Goal: Find specific page/section: Find specific page/section

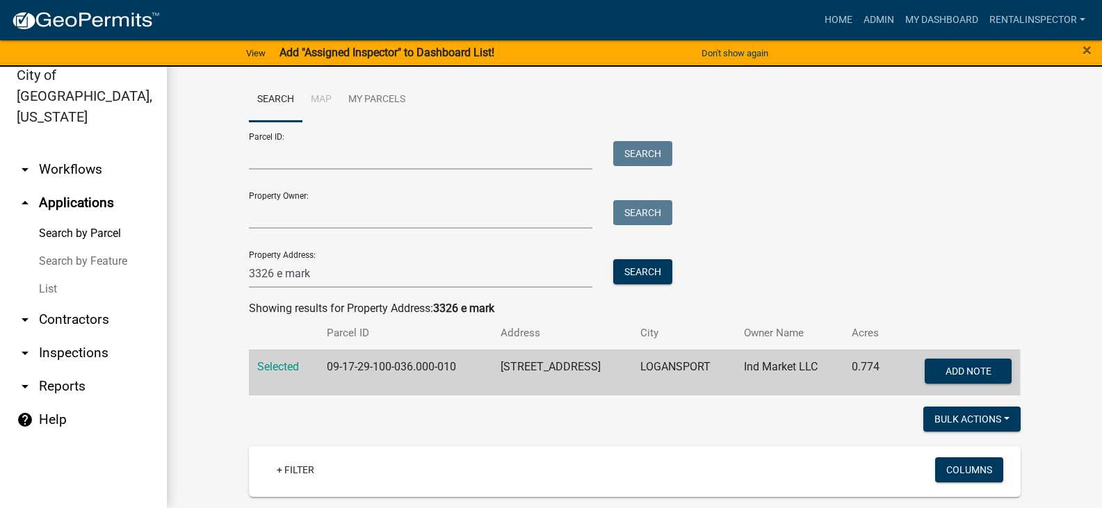
scroll to position [28, 0]
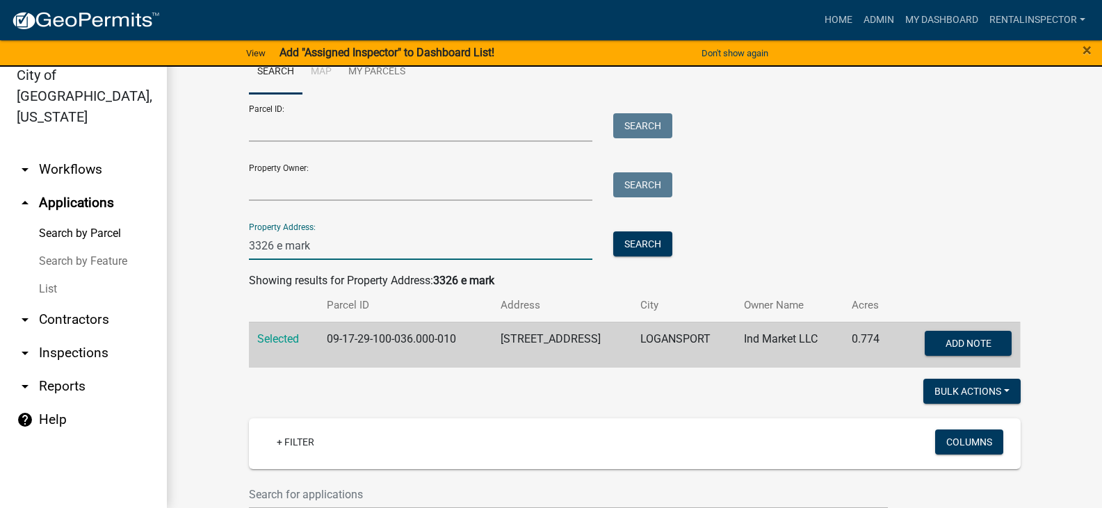
click at [280, 249] on input "3326 e mark" at bounding box center [421, 246] width 344 height 29
type input "3"
click at [205, 262] on wm-workflow-application-search-view "Search Map My Parcels Parcel ID: Search Property Owner: Search Property Address…" at bounding box center [635, 359] width 880 height 618
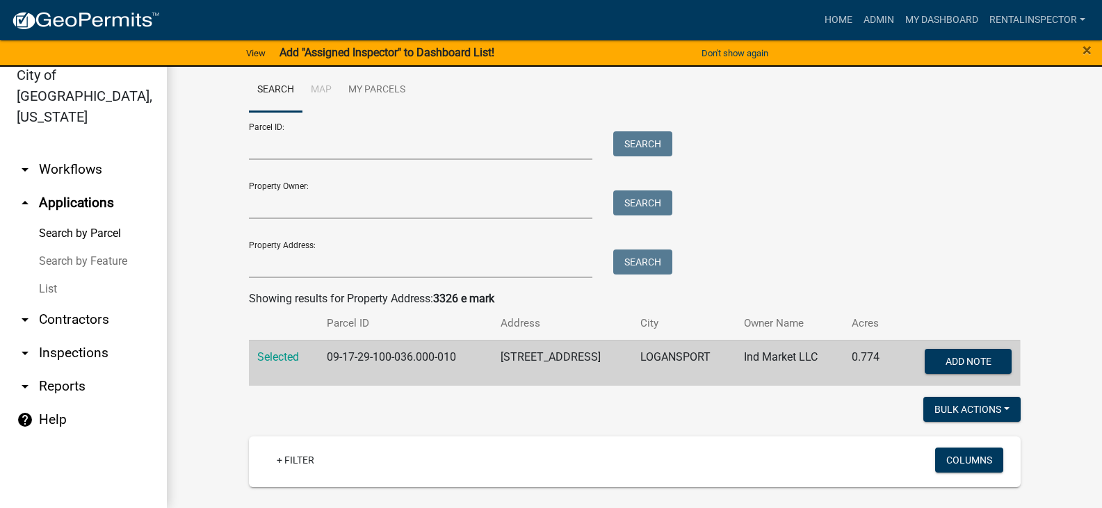
scroll to position [0, 0]
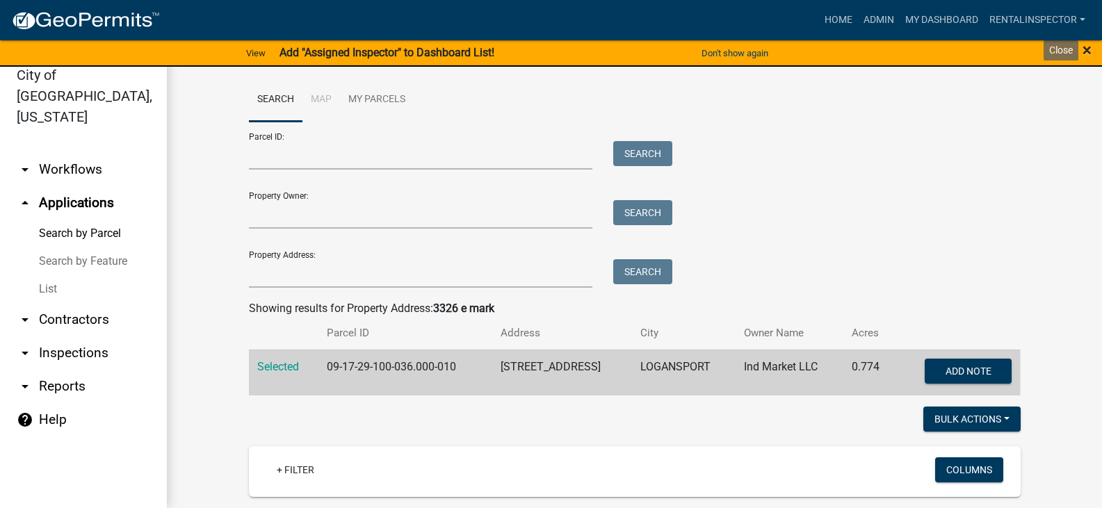
click at [1088, 49] on span "×" at bounding box center [1087, 49] width 9 height 19
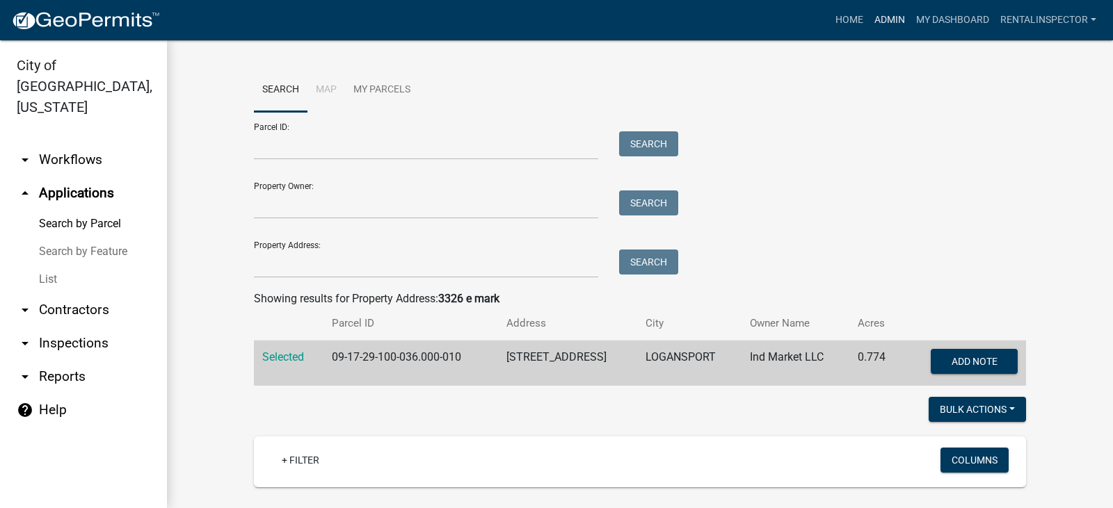
click at [890, 24] on link "Admin" at bounding box center [890, 20] width 42 height 26
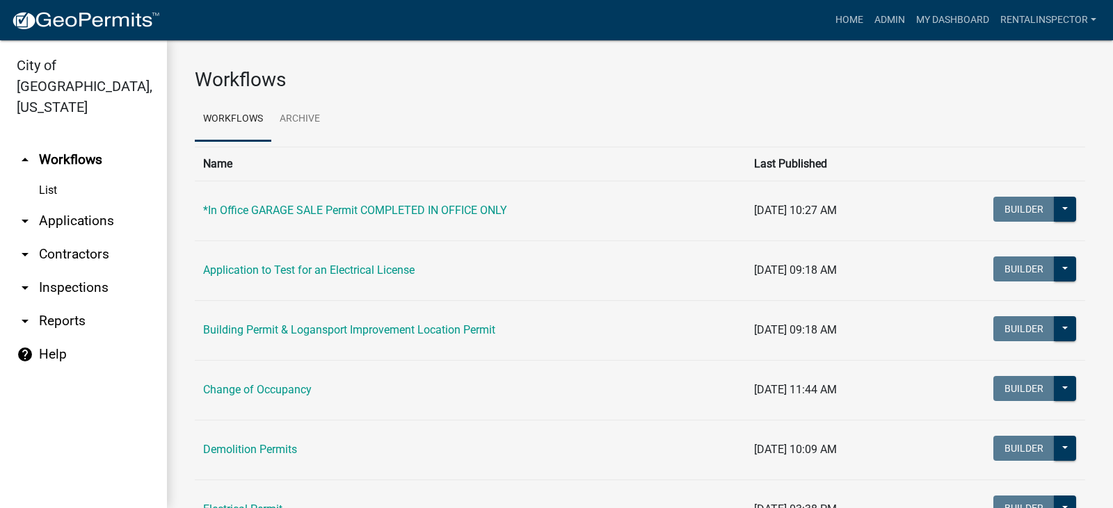
click at [88, 204] on link "arrow_drop_down Applications" at bounding box center [83, 220] width 167 height 33
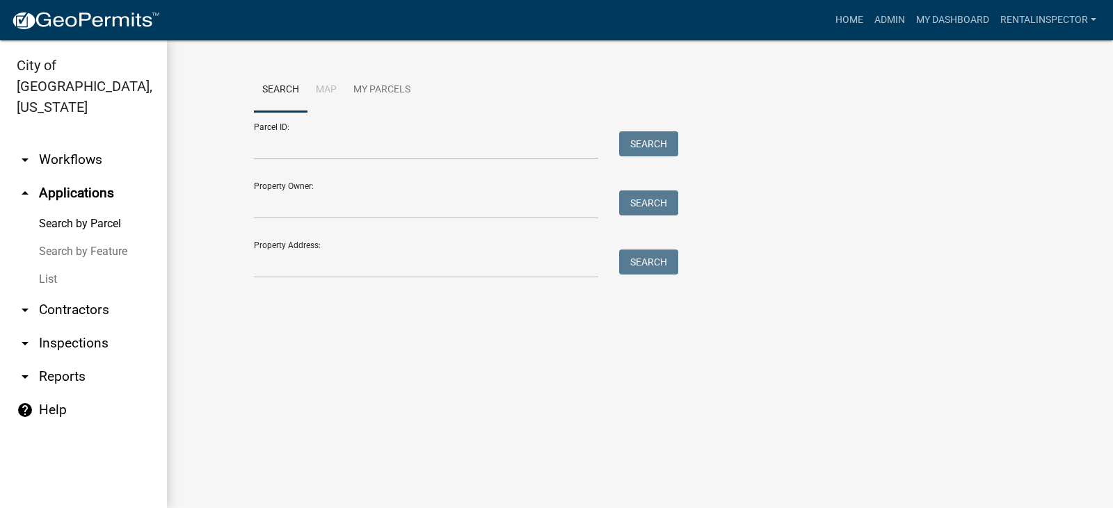
click at [67, 143] on link "arrow_drop_down Workflows" at bounding box center [83, 159] width 167 height 33
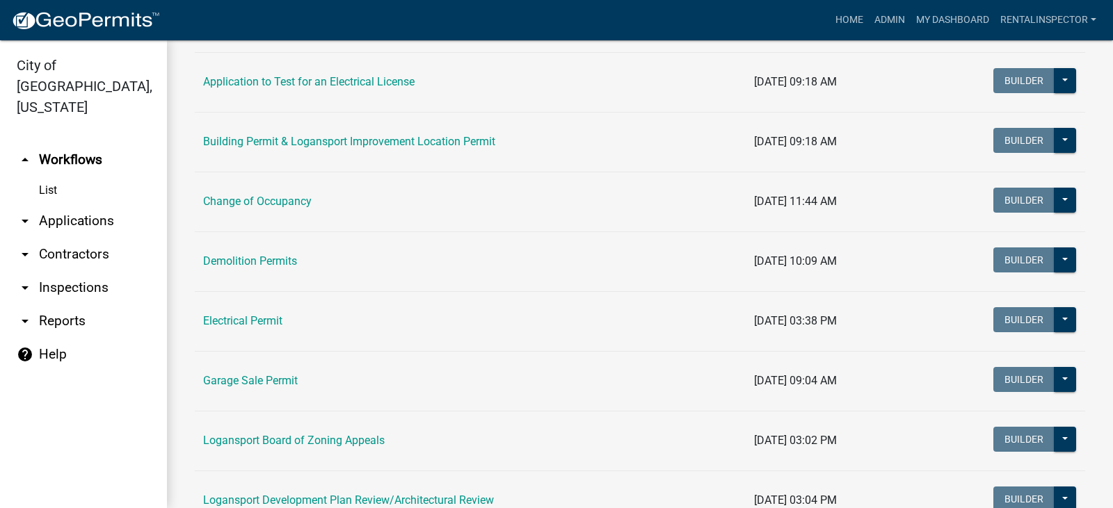
scroll to position [209, 0]
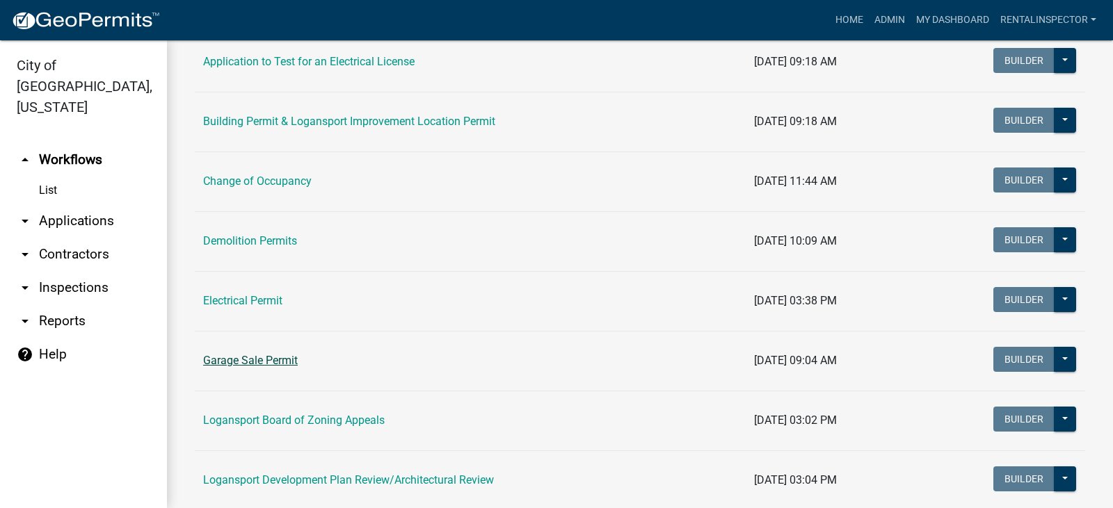
click at [259, 355] on link "Garage Sale Permit" at bounding box center [250, 360] width 95 height 13
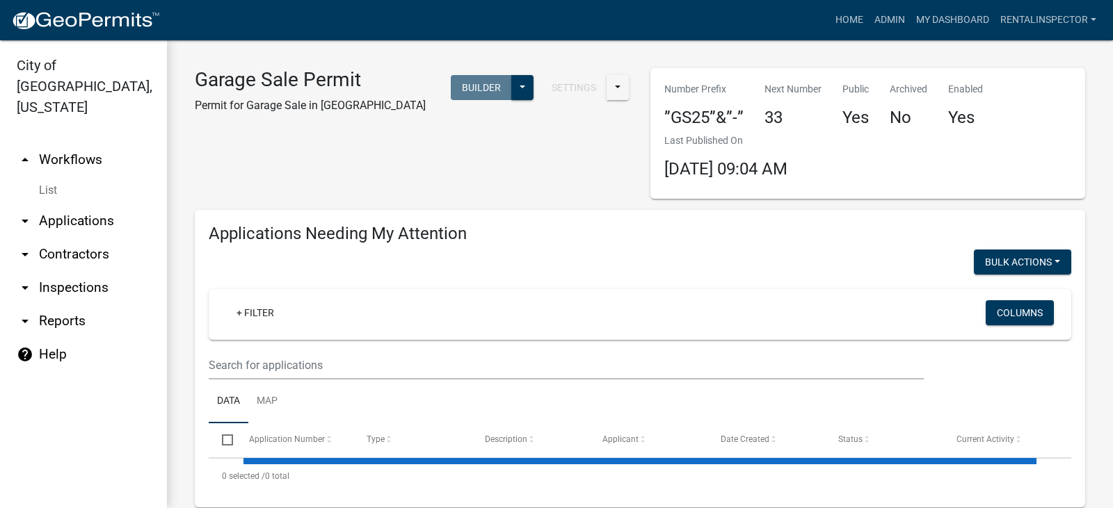
select select "2: 50"
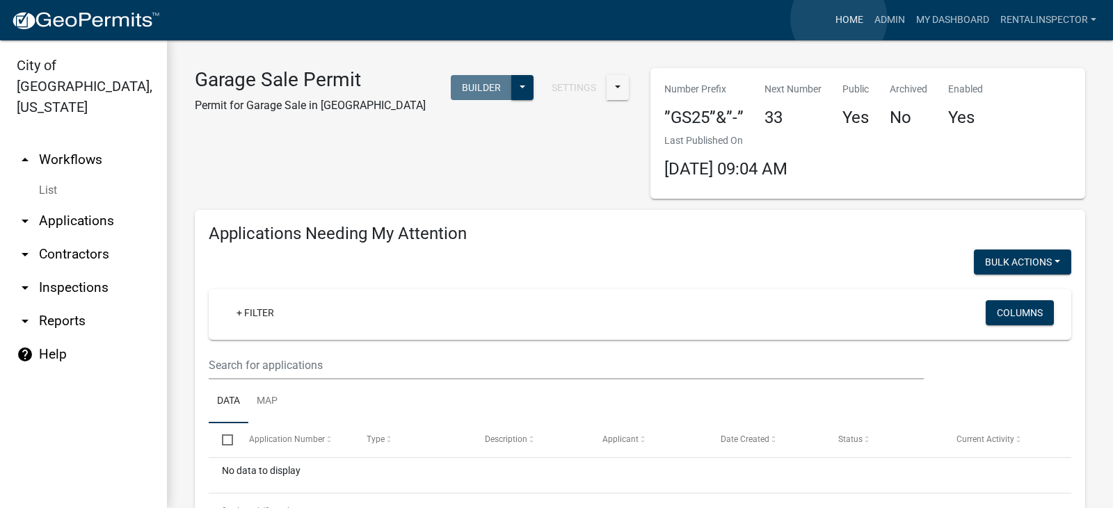
click at [839, 19] on link "Home" at bounding box center [849, 20] width 39 height 26
